Goal: Transaction & Acquisition: Book appointment/travel/reservation

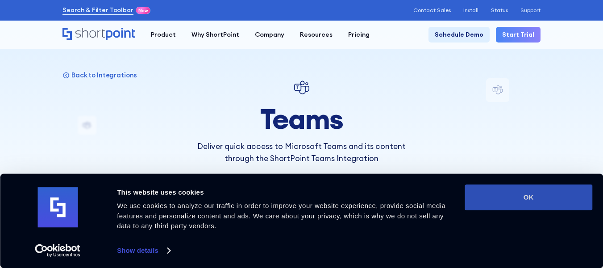
click at [527, 198] on button "OK" at bounding box center [529, 197] width 128 height 26
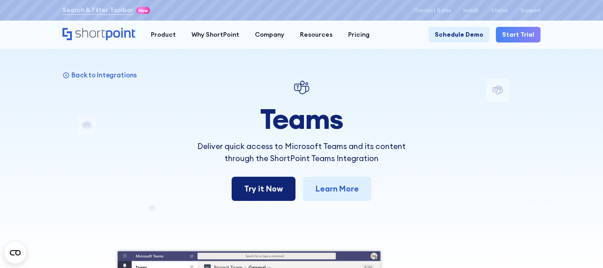
click at [258, 185] on link "Try it Now" at bounding box center [264, 188] width 64 height 24
click at [478, 34] on link "Schedule Demo" at bounding box center [459, 35] width 61 height 16
